Goal: Find specific page/section: Find specific page/section

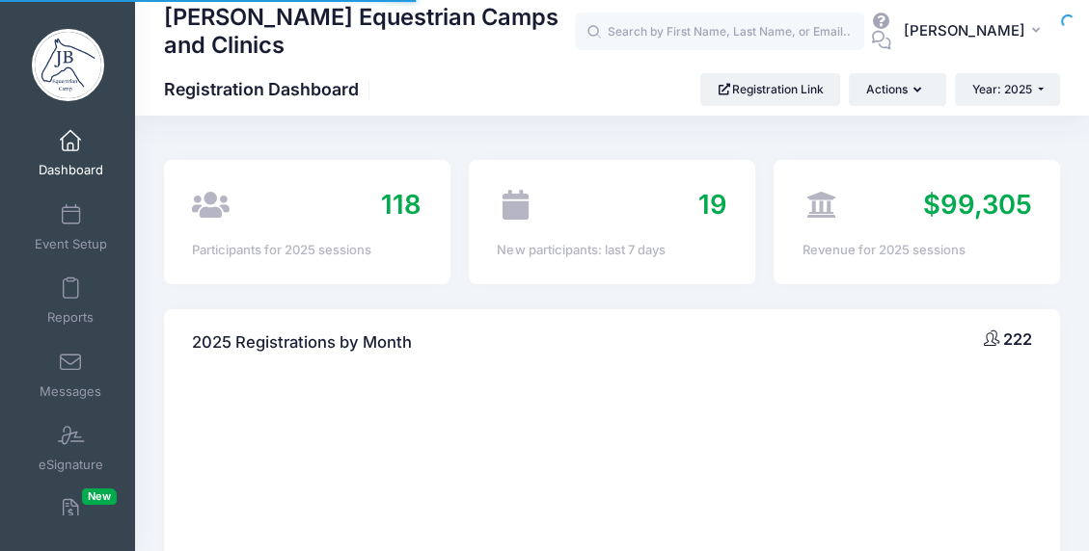
select select
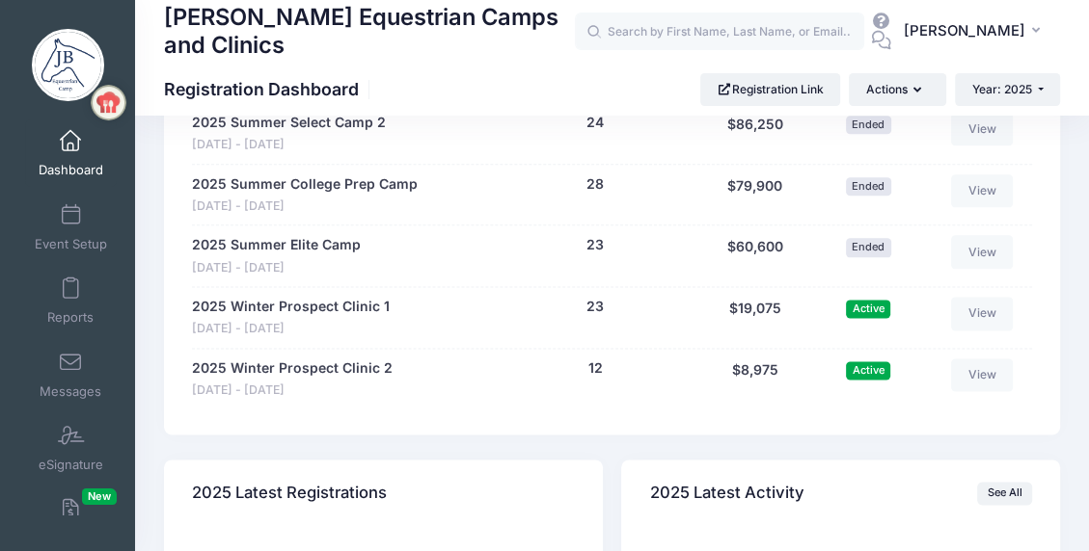
scroll to position [1699, 0]
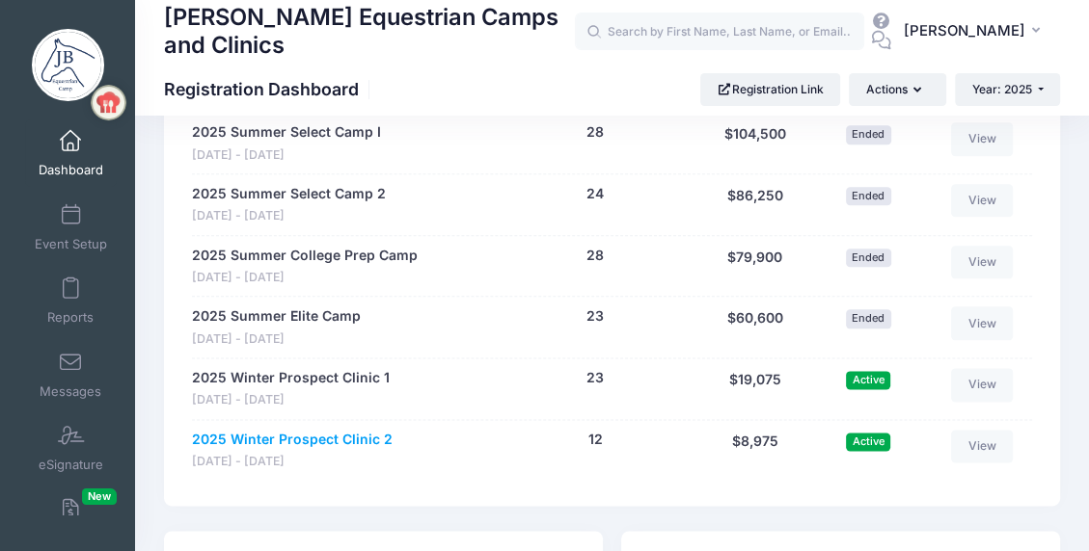
click at [286, 437] on link "2025 Winter Prospect Clinic 2" at bounding box center [292, 440] width 201 height 20
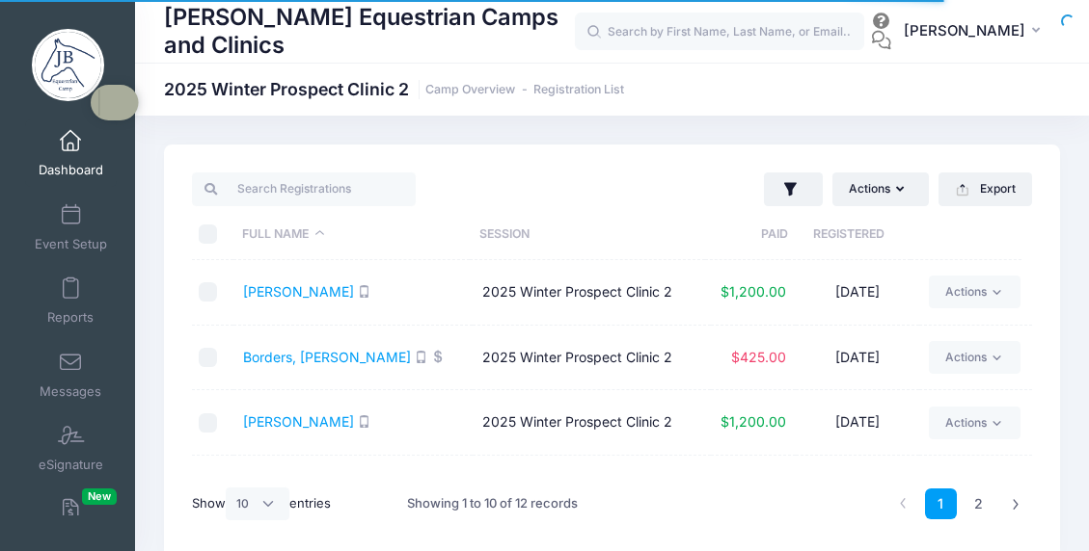
select select "10"
